Goal: Transaction & Acquisition: Download file/media

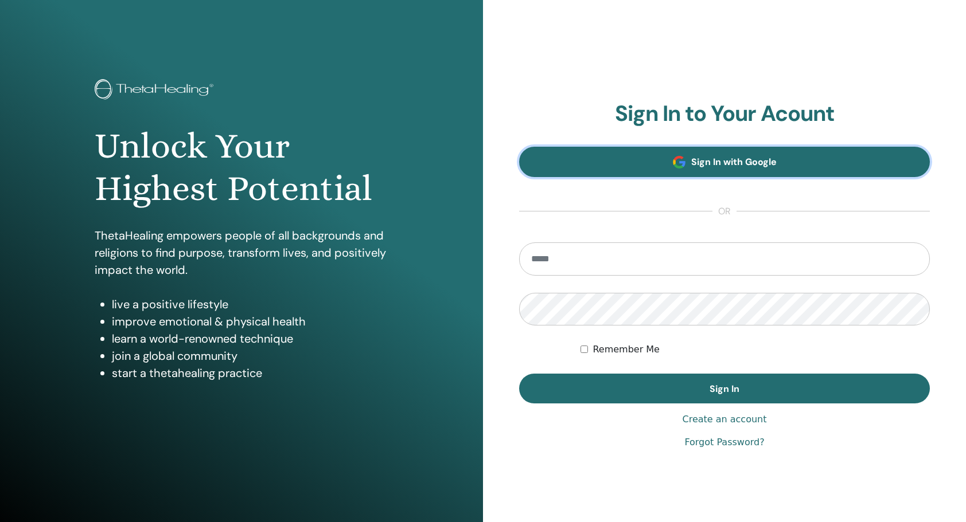
click at [709, 162] on span "Sign In with Google" at bounding box center [733, 162] width 85 height 12
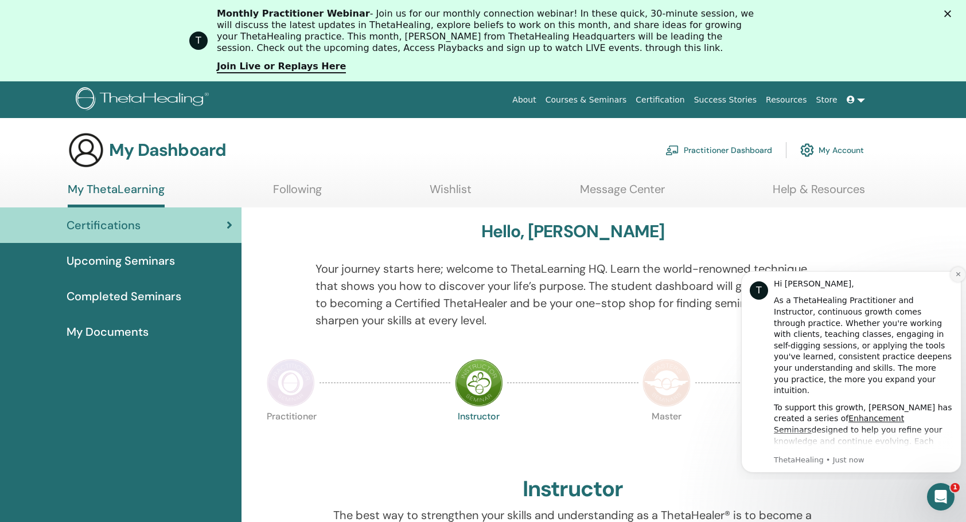
click at [958, 277] on icon "Dismiss notification" at bounding box center [958, 274] width 6 height 6
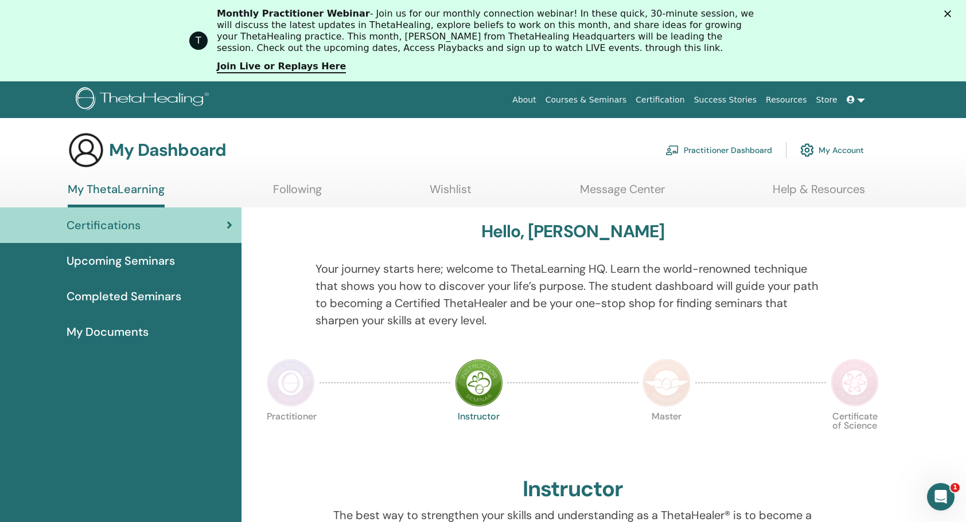
click at [114, 224] on span "Certifications" at bounding box center [104, 225] width 74 height 17
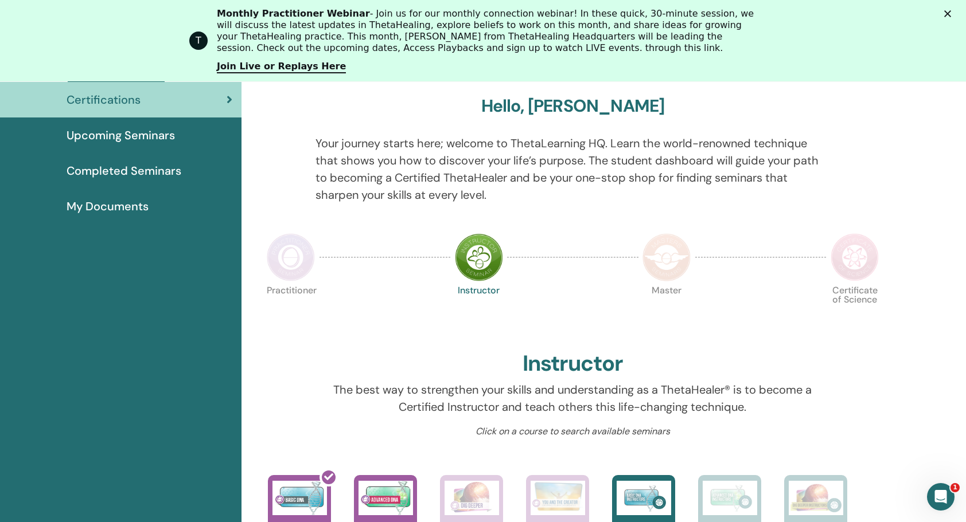
scroll to position [202, 0]
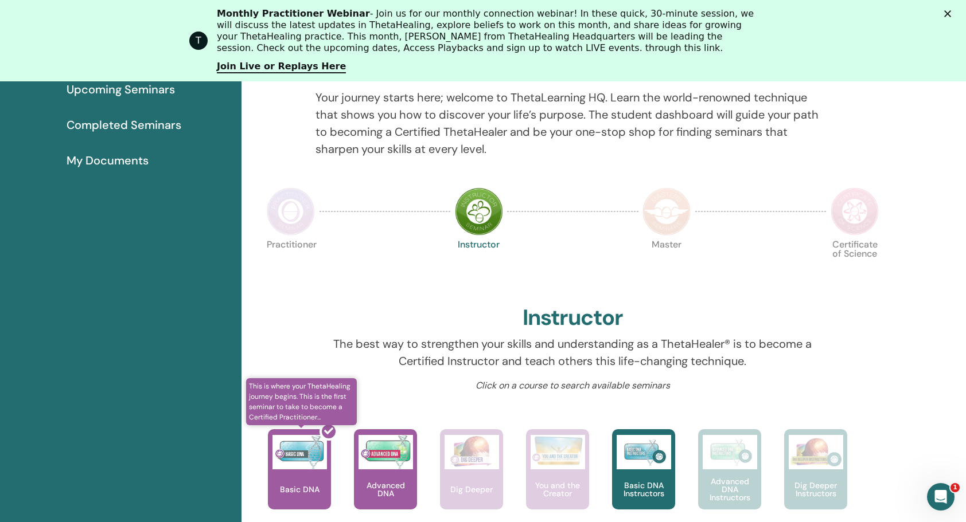
click at [295, 455] on div at bounding box center [306, 474] width 63 height 103
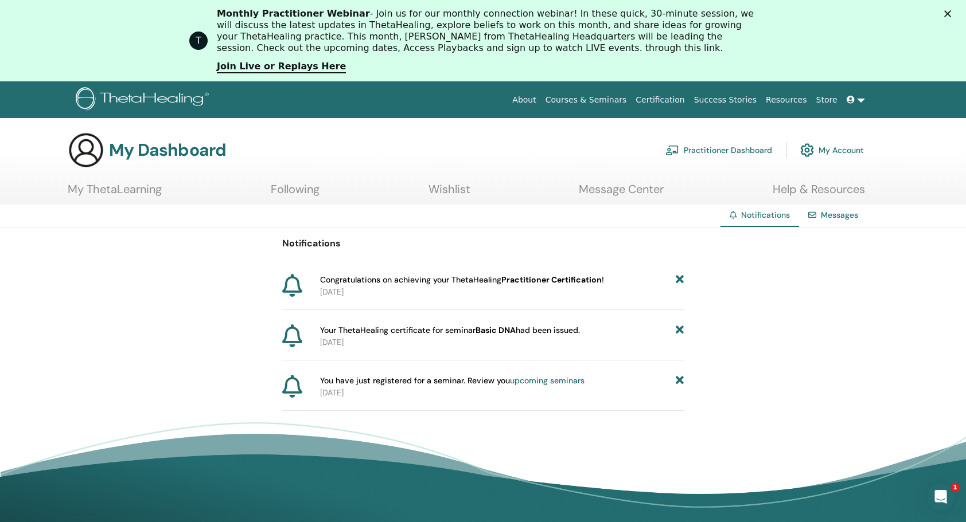
click at [468, 282] on span "Congratulations on achieving your ThetaHealing Practitioner Certification !" at bounding box center [462, 280] width 284 height 12
click at [675, 99] on link "Certification" at bounding box center [660, 99] width 58 height 21
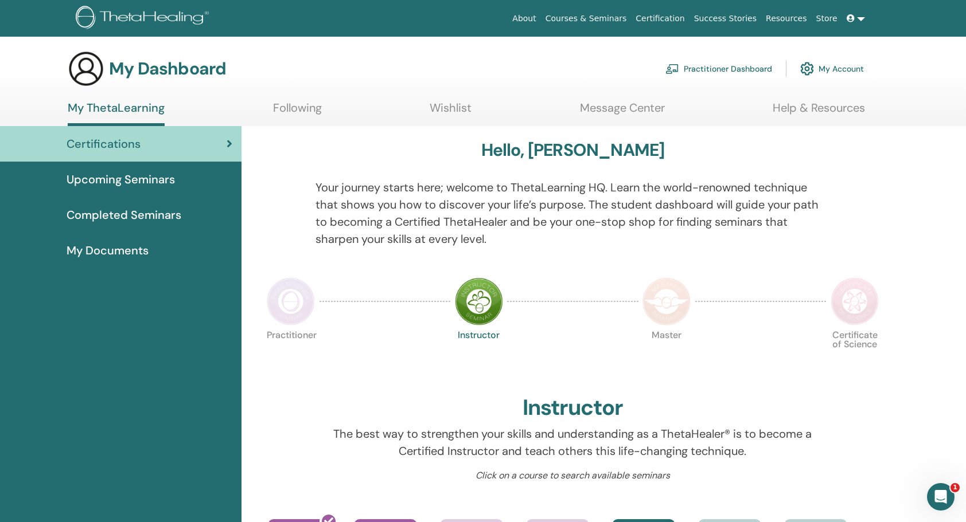
click at [150, 214] on span "Completed Seminars" at bounding box center [124, 214] width 115 height 17
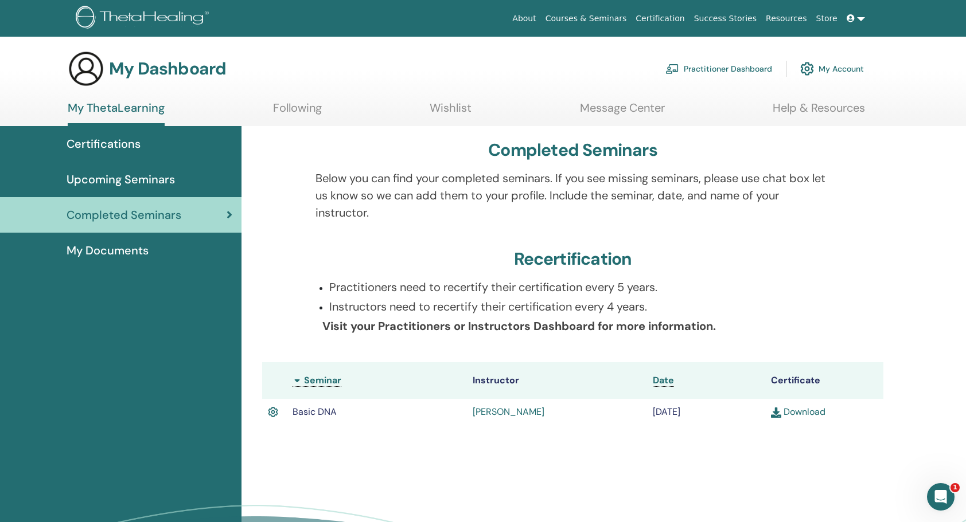
click at [798, 413] on link "Download" at bounding box center [798, 412] width 54 height 12
